Goal: Task Accomplishment & Management: Manage account settings

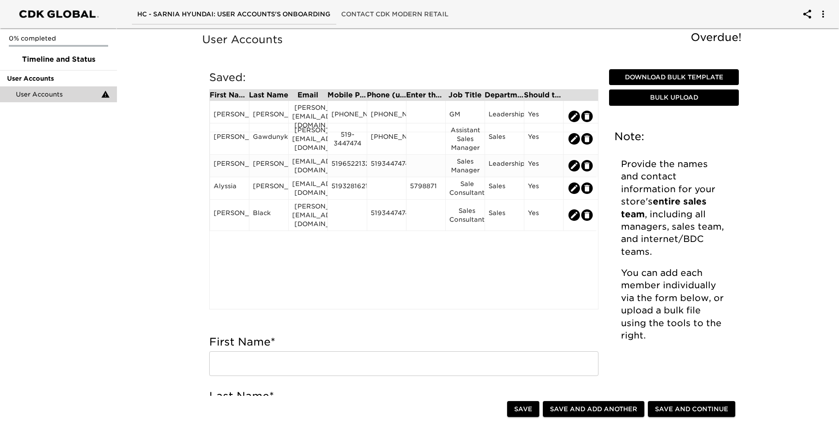
click at [573, 167] on icon "edit" at bounding box center [574, 165] width 7 height 7
type input "[PERSON_NAME]"
type input "[EMAIL_ADDRESS][DOMAIN_NAME]"
type input "5196522132"
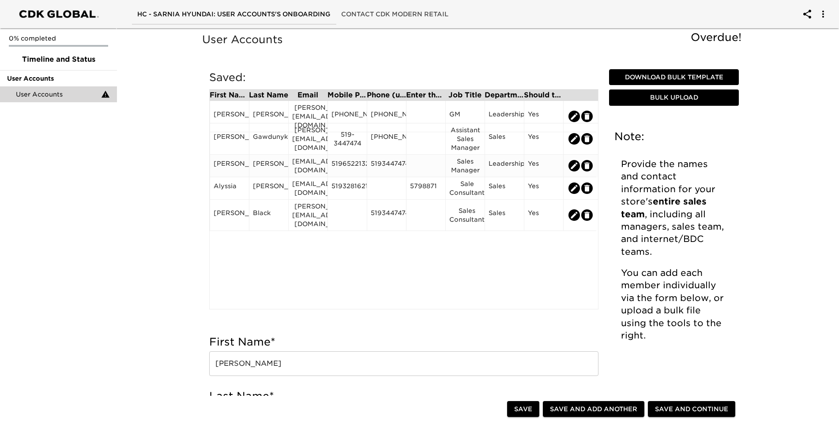
type input "5193447474"
type input "Sales Manager"
radio input "true"
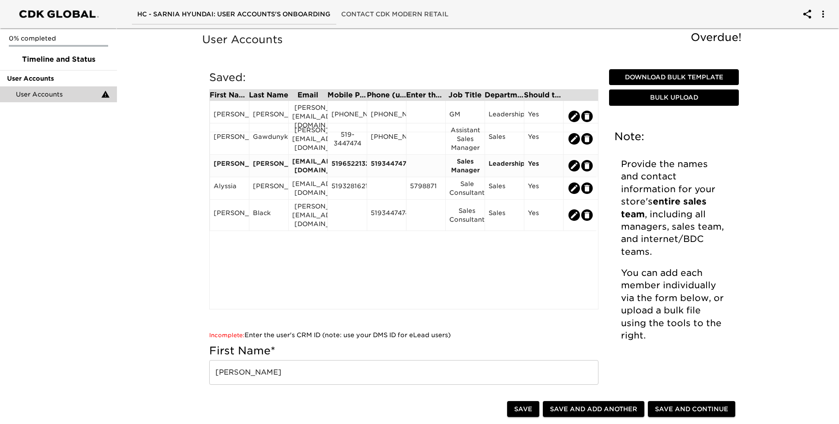
click at [467, 165] on div "Sales Manager" at bounding box center [465, 166] width 32 height 18
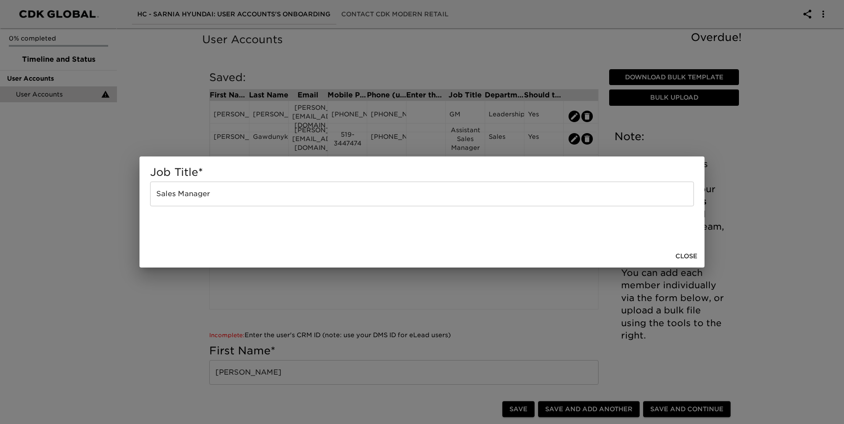
click at [158, 194] on input "Sales Manager" at bounding box center [422, 194] width 544 height 25
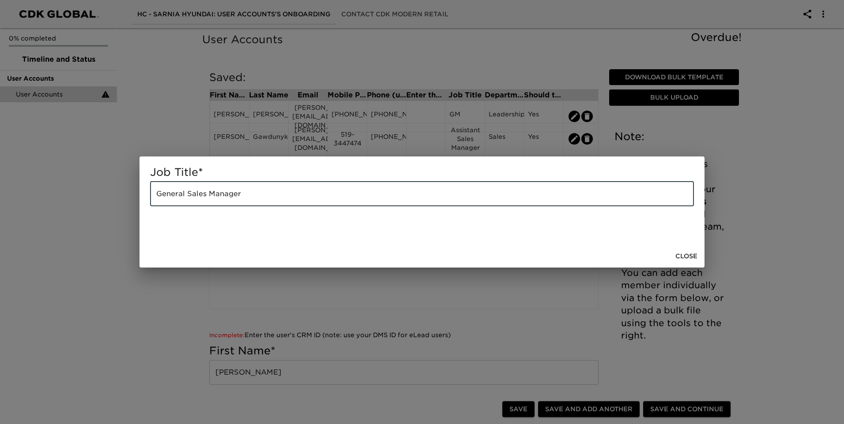
type input "General Sales Manager"
click at [682, 254] on span "Close" at bounding box center [686, 256] width 22 height 11
radio input "false"
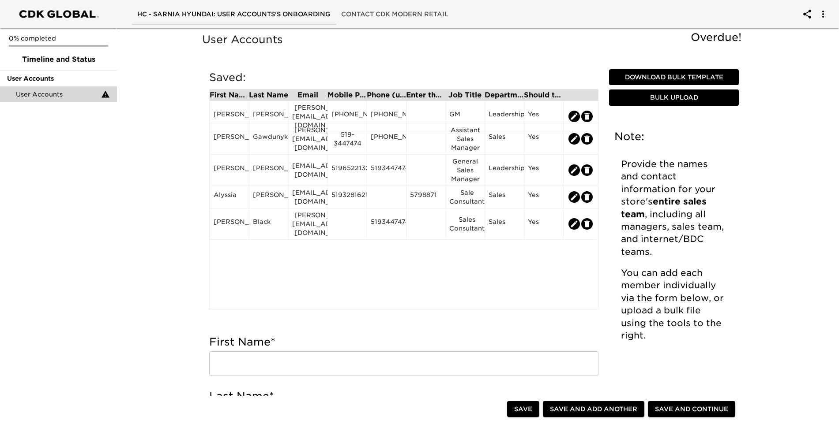
click at [523, 412] on span "Save" at bounding box center [523, 409] width 18 height 11
type input "[PERSON_NAME]"
type input "Black"
type input "[PERSON_NAME][EMAIL_ADDRESS][DOMAIN_NAME]"
type input "5193447474"
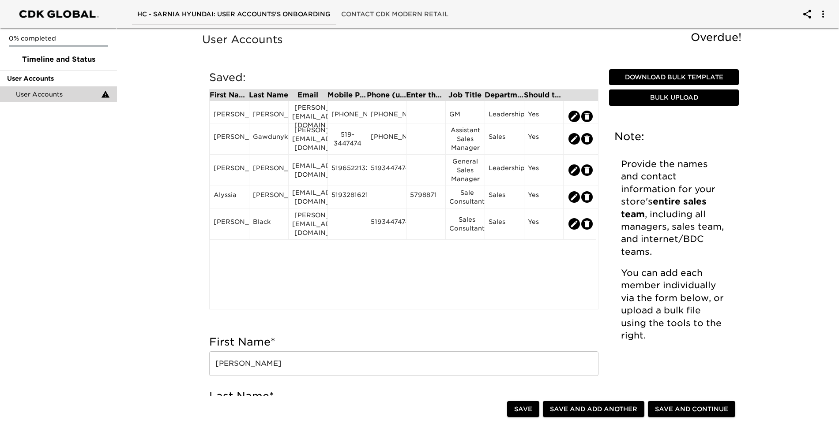
type input "Sales Consultant"
radio input "true"
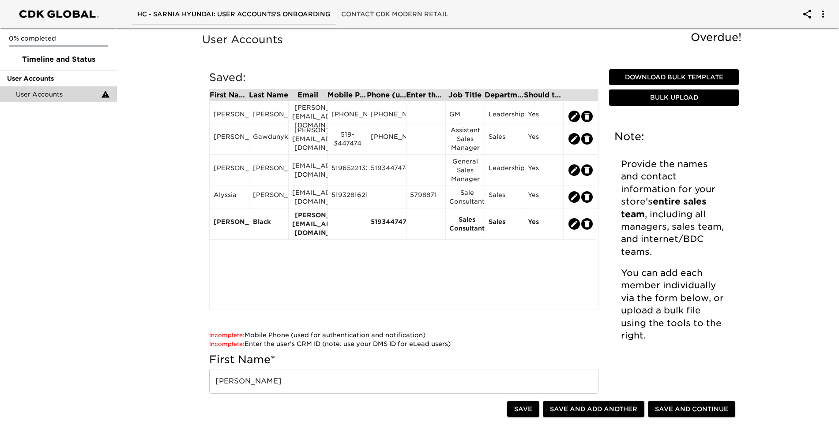
click at [536, 260] on div "First Name Last Name Email Mobile Phone (used for authentication and notificati…" at bounding box center [403, 199] width 389 height 221
click at [233, 169] on div "[PERSON_NAME]" at bounding box center [230, 170] width 32 height 13
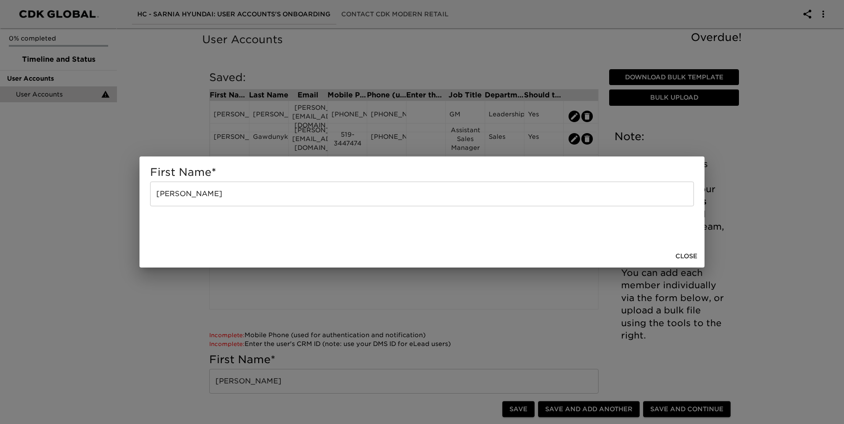
click at [685, 257] on span "Close" at bounding box center [686, 256] width 22 height 11
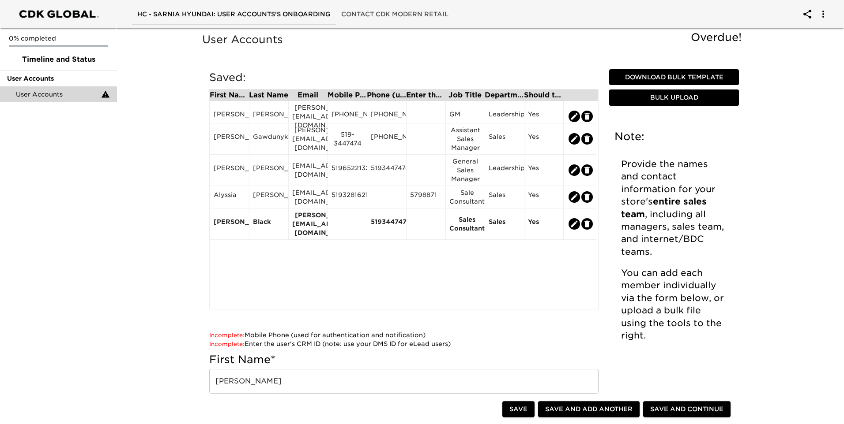
radio input "false"
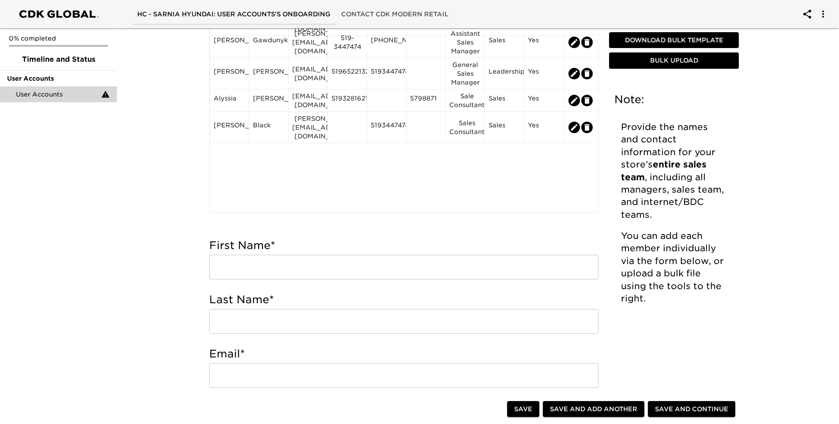
scroll to position [88, 0]
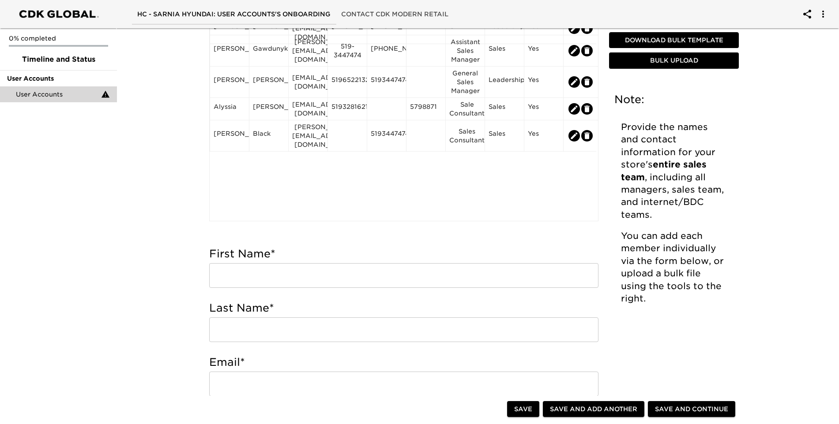
click at [333, 274] on input "text" at bounding box center [403, 275] width 389 height 25
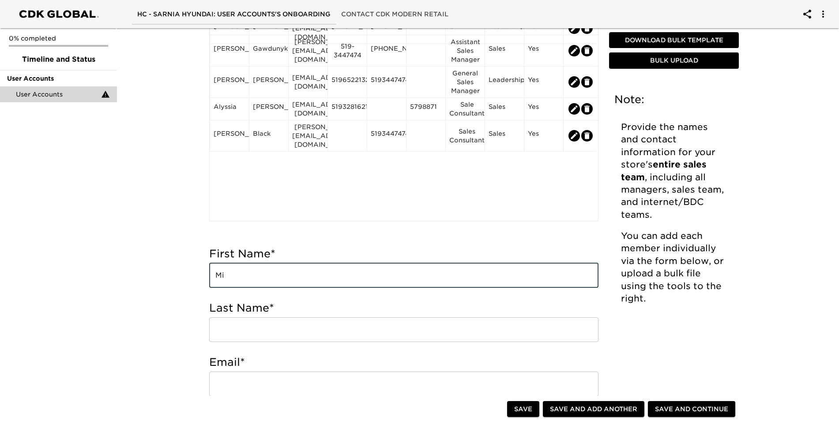
type input "M"
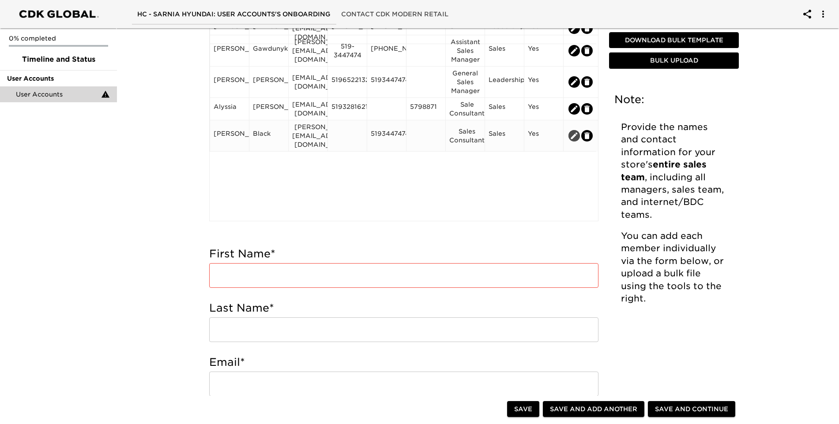
click at [572, 132] on icon "edit" at bounding box center [574, 135] width 9 height 9
type input "[PERSON_NAME]"
type input "Black"
type input "[PERSON_NAME][EMAIL_ADDRESS][DOMAIN_NAME]"
type input "5193447474"
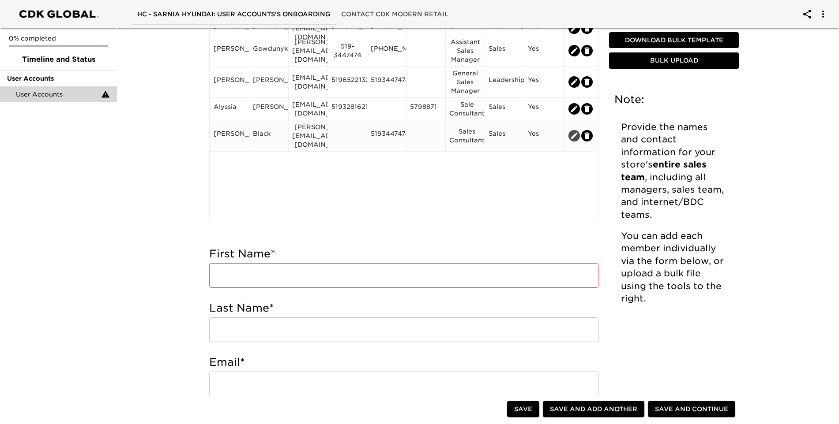
type input "Sales Consultant"
radio input "true"
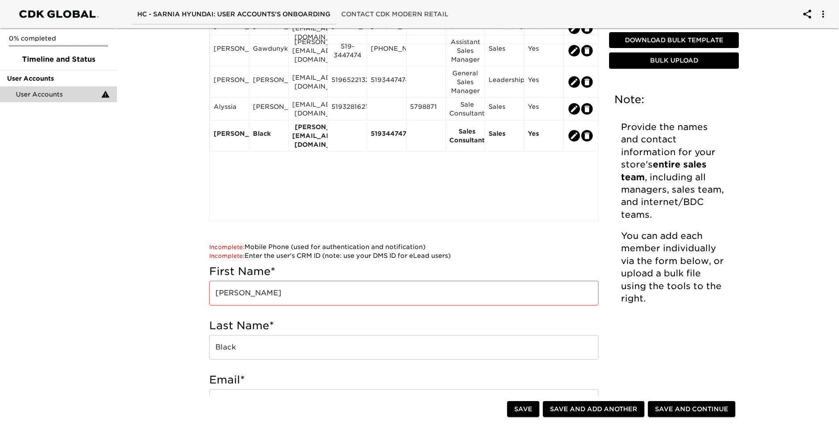
click at [572, 132] on icon "edit" at bounding box center [574, 135] width 9 height 9
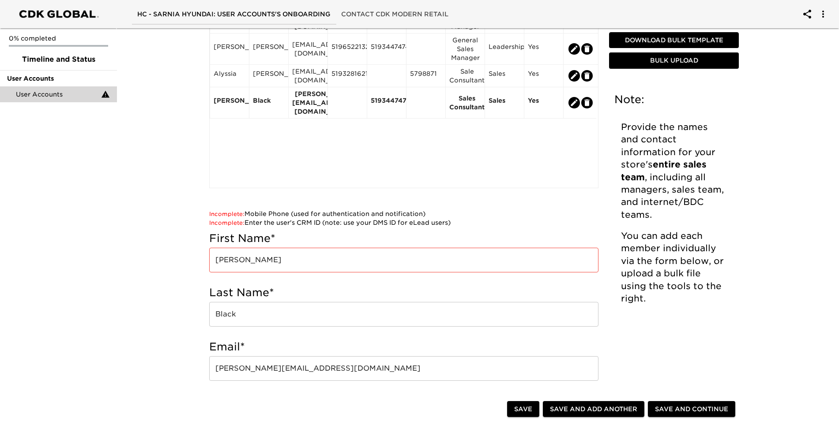
scroll to position [0, 0]
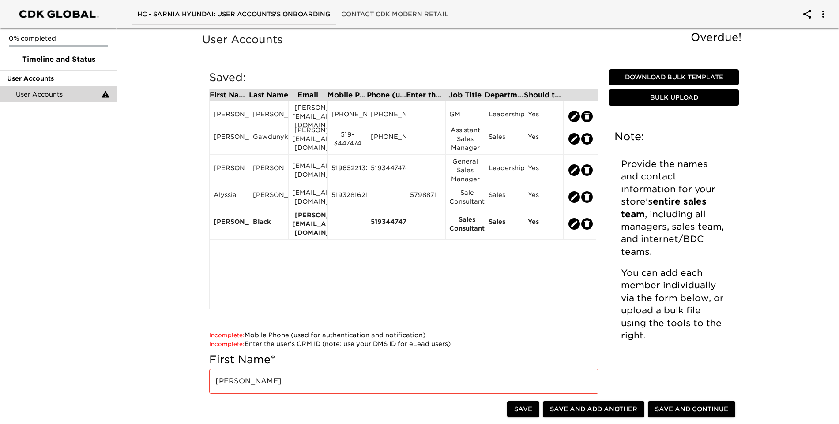
click at [425, 270] on div "First Name Last Name Email Mobile Phone (used for authentication and notificati…" at bounding box center [403, 199] width 389 height 221
click at [263, 192] on div "[PERSON_NAME]" at bounding box center [269, 197] width 32 height 13
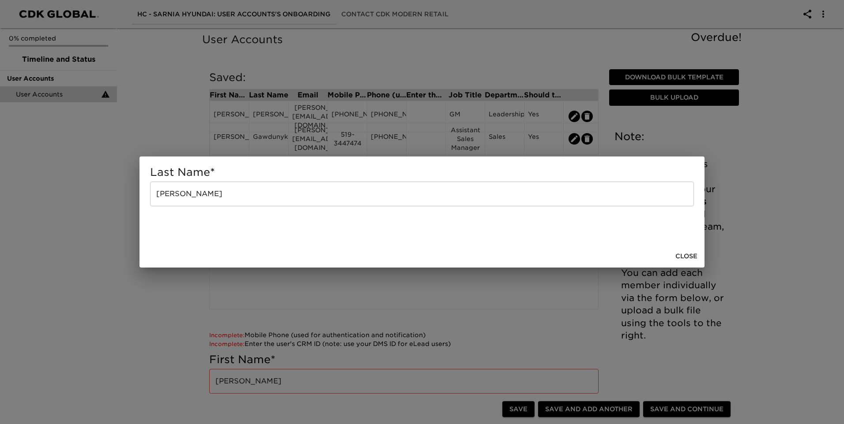
click at [692, 257] on span "Close" at bounding box center [686, 256] width 22 height 11
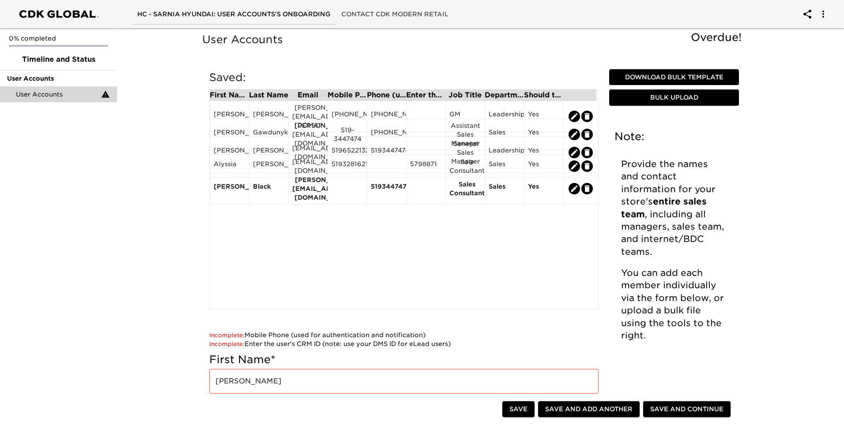
radio input "false"
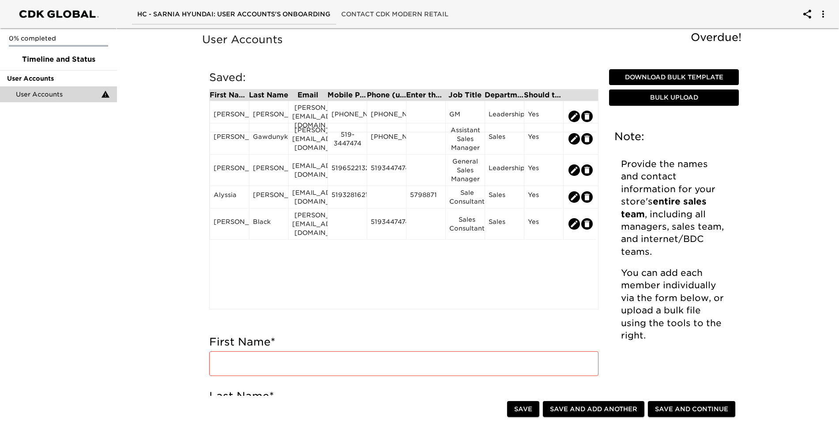
click at [409, 282] on div "First Name Last Name Email Mobile Phone (used for authentication and notificati…" at bounding box center [403, 199] width 389 height 221
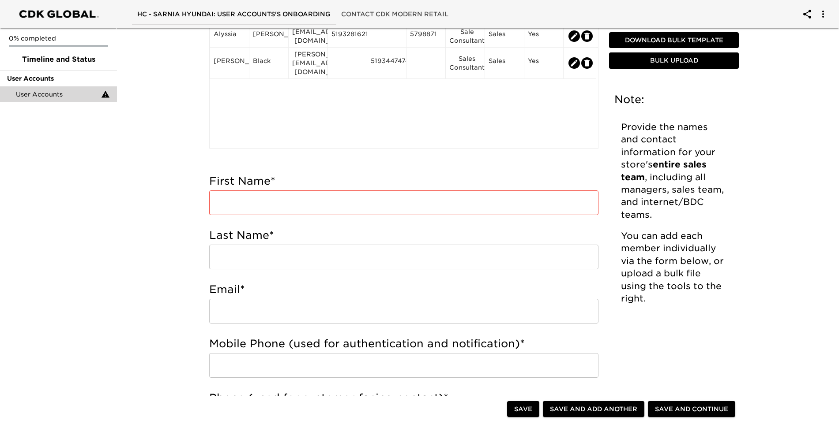
scroll to position [176, 0]
